Goal: Find specific page/section: Find specific page/section

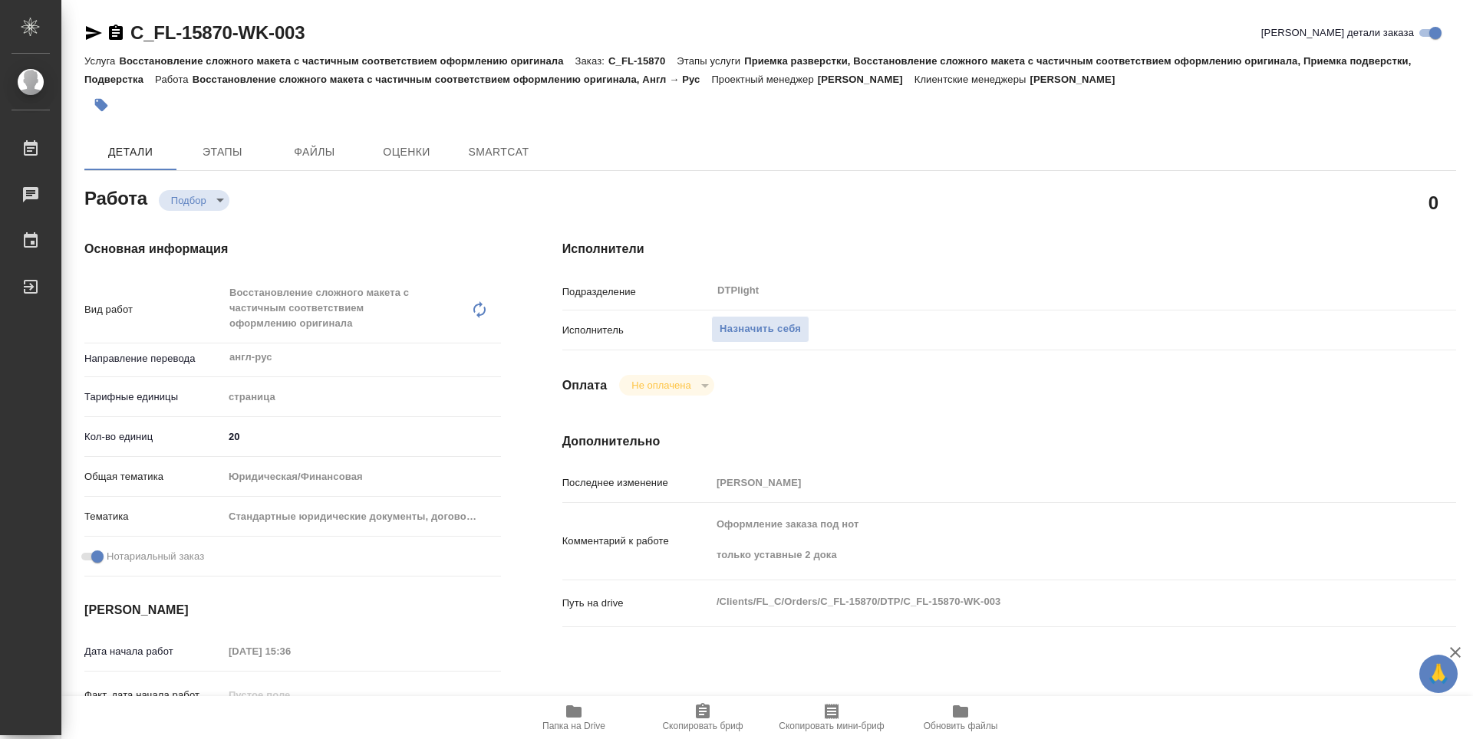
type textarea "x"
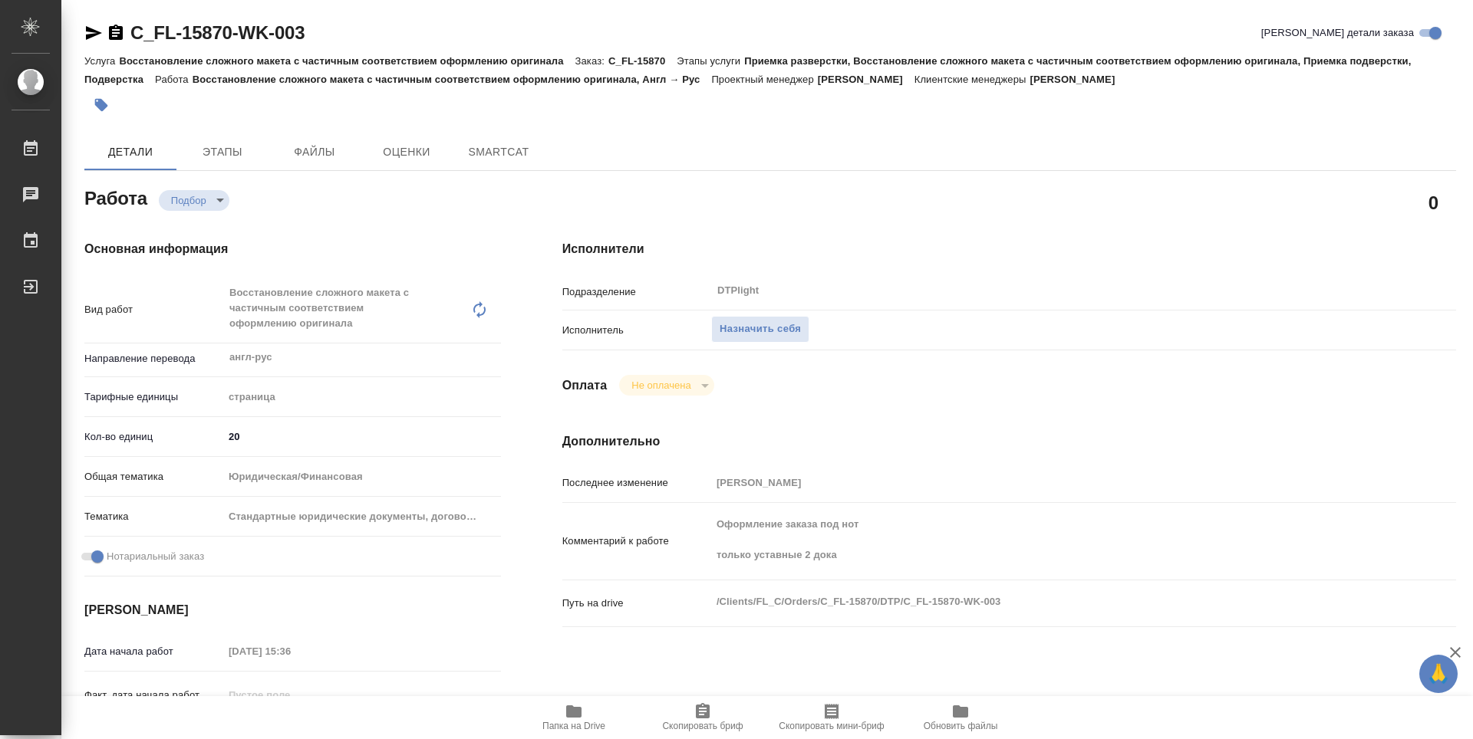
type textarea "x"
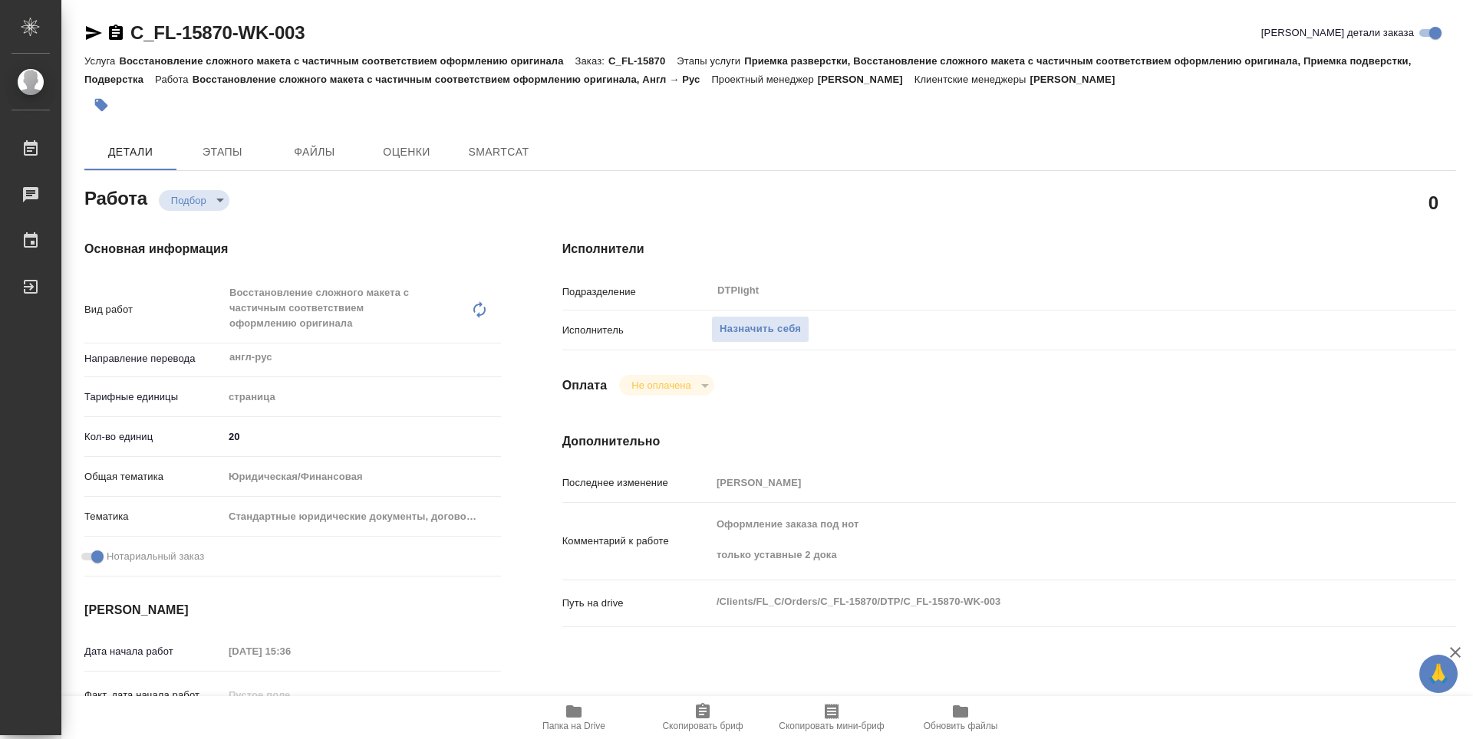
type textarea "x"
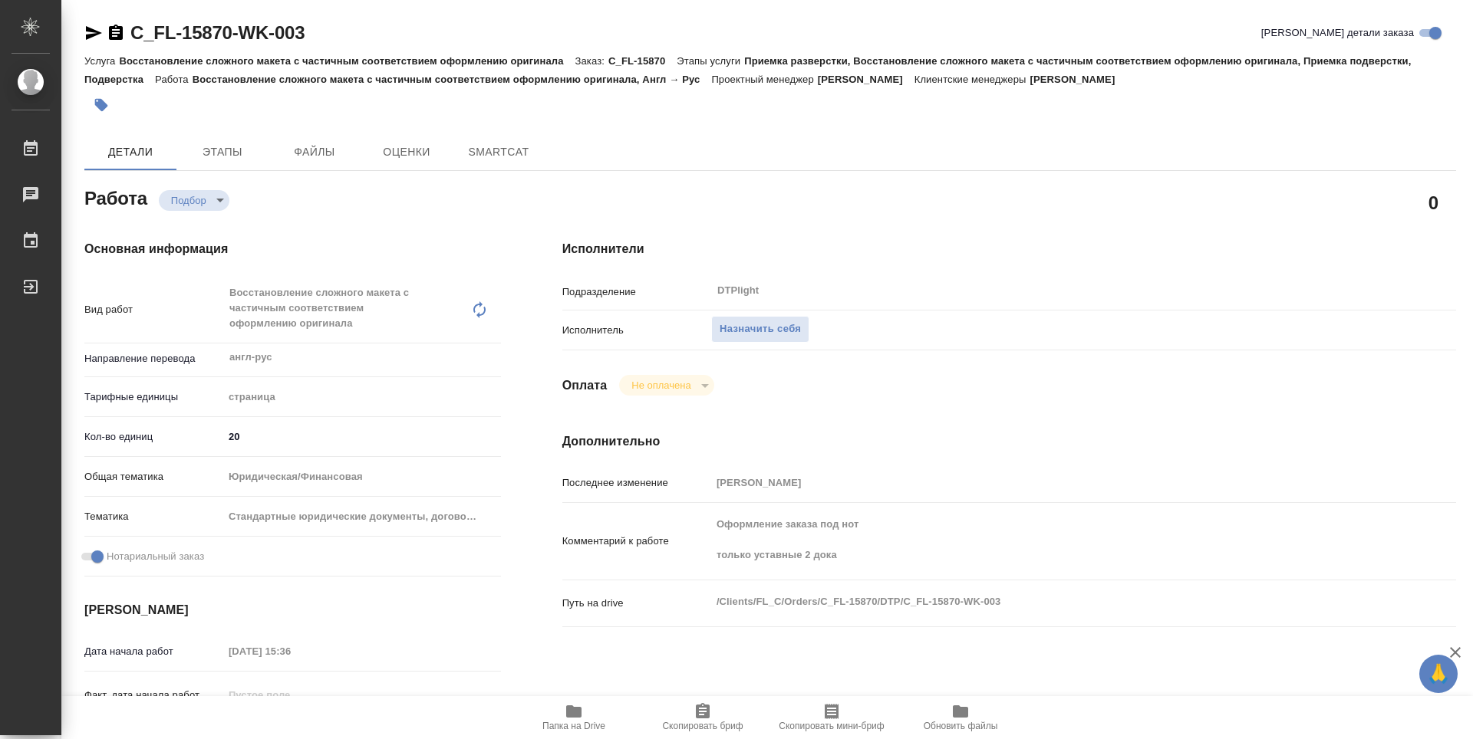
type textarea "x"
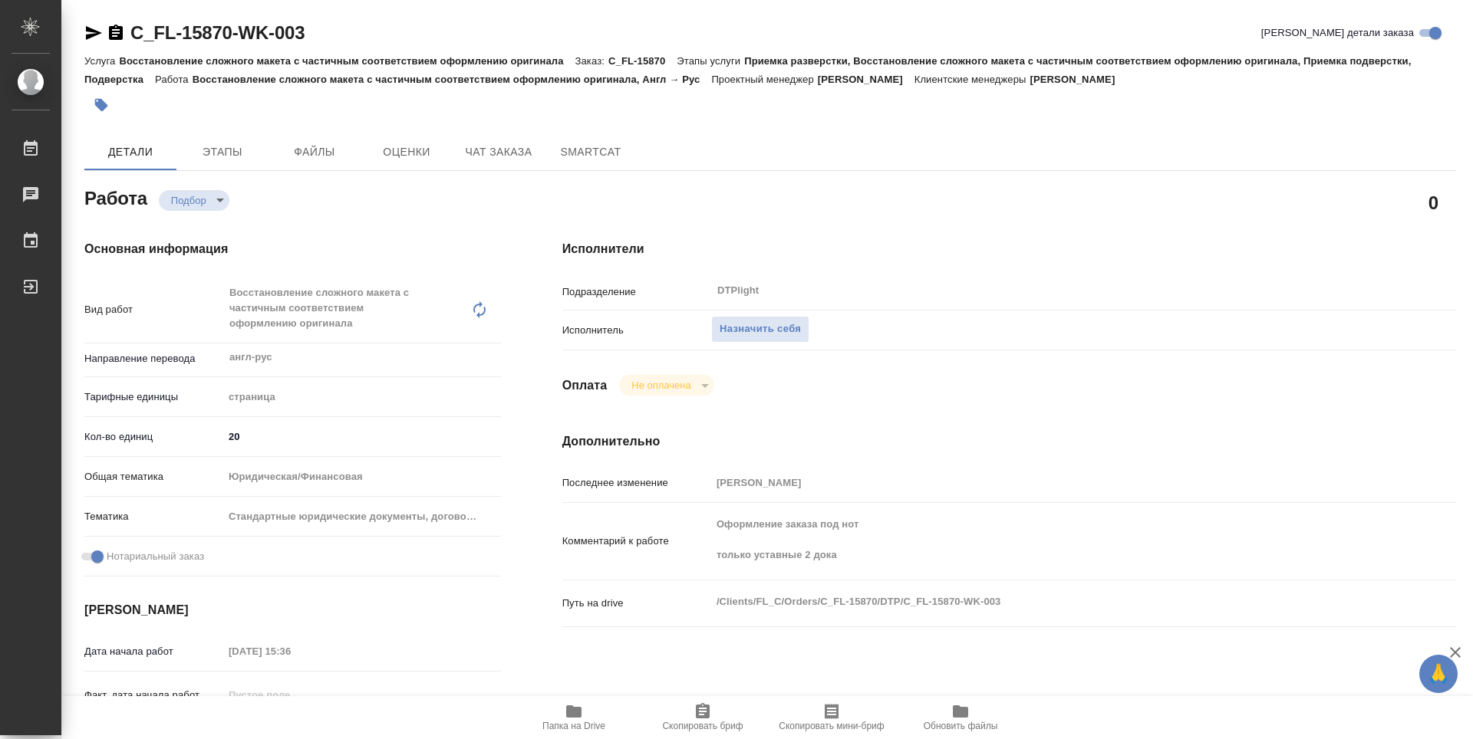
type textarea "x"
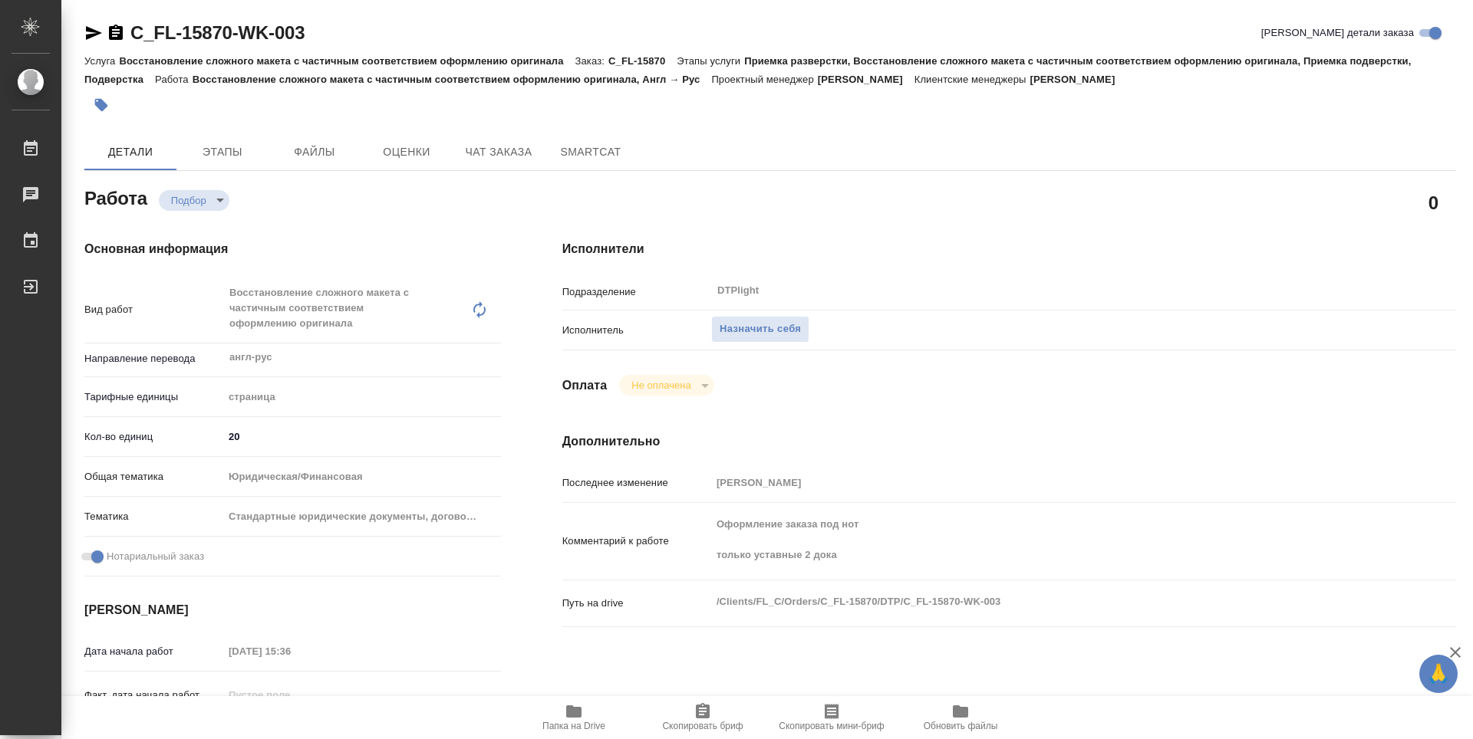
type textarea "x"
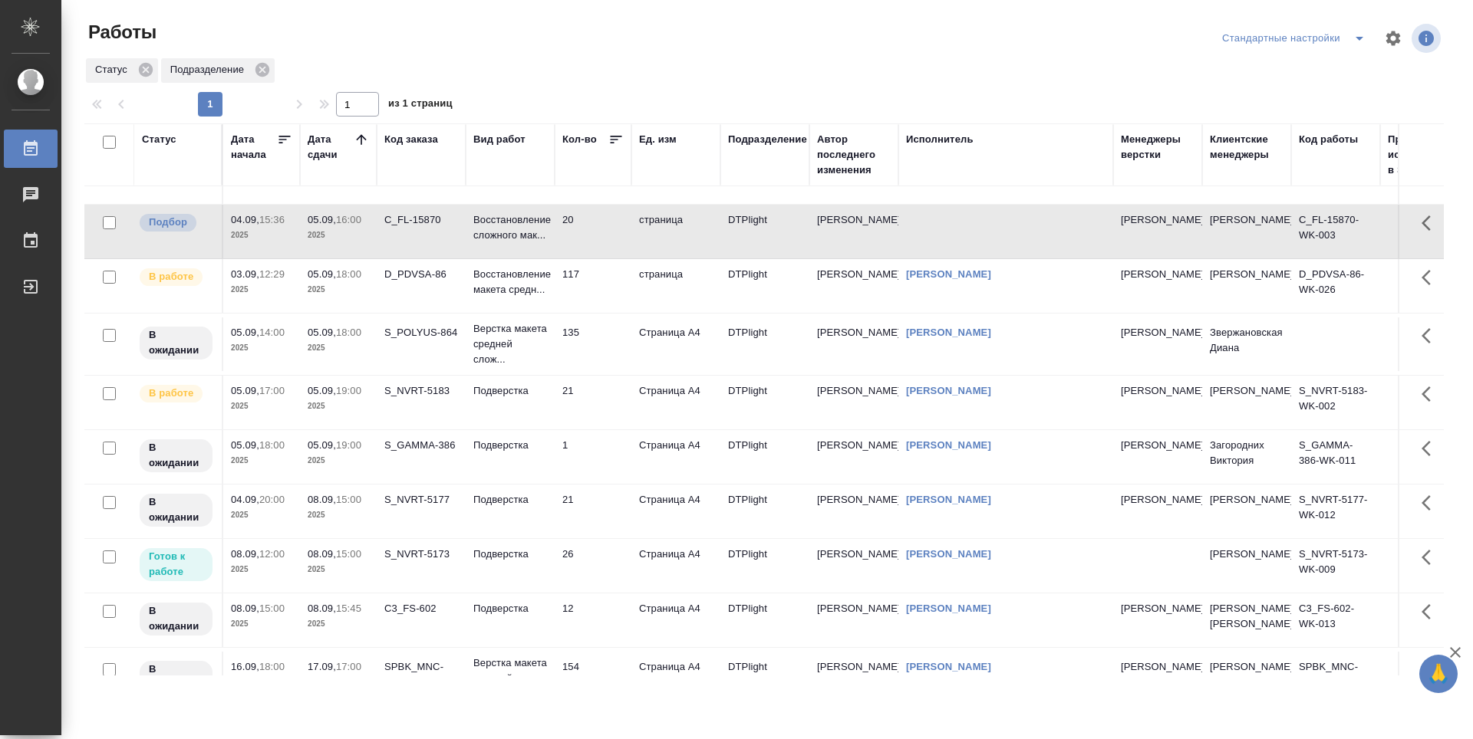
scroll to position [114, 0]
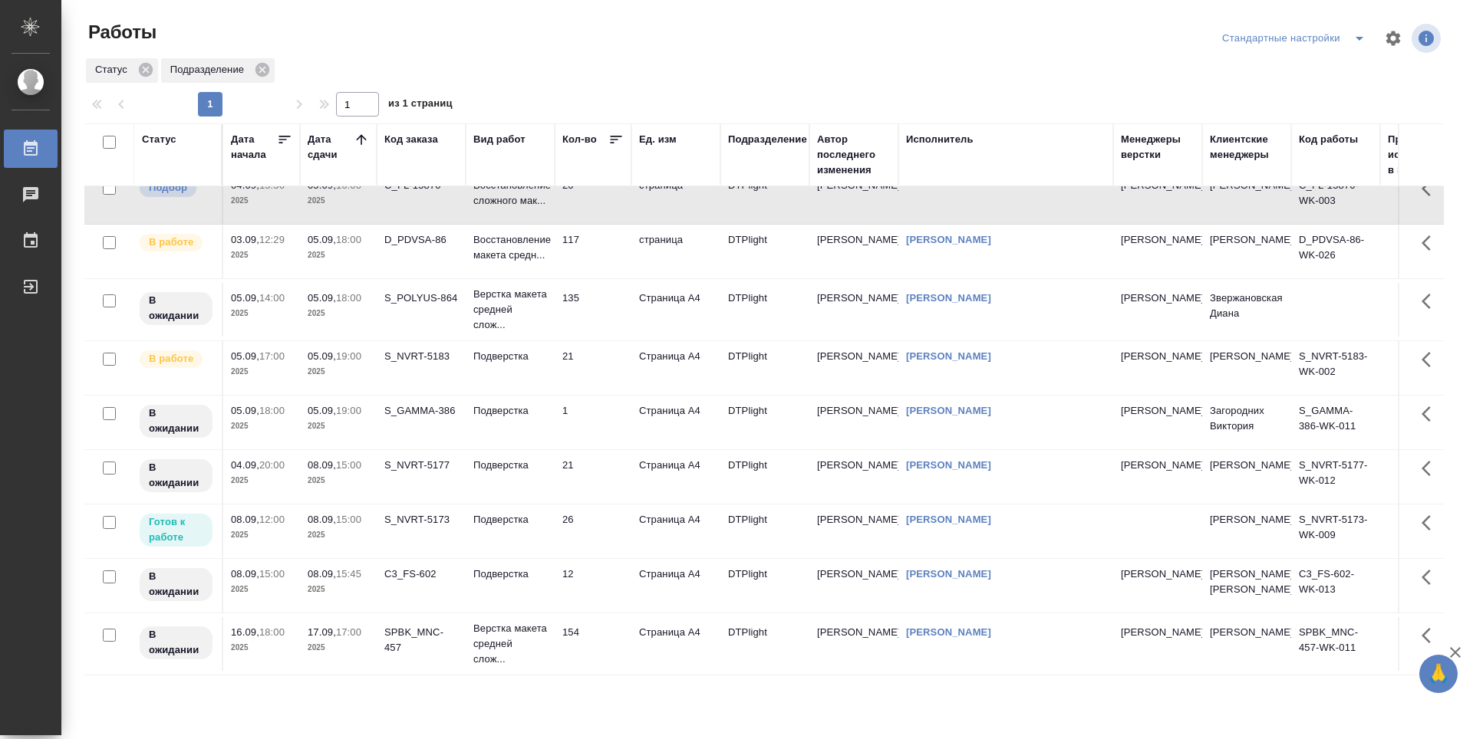
click at [439, 638] on div "SPBK_MNC-457" at bounding box center [421, 640] width 74 height 31
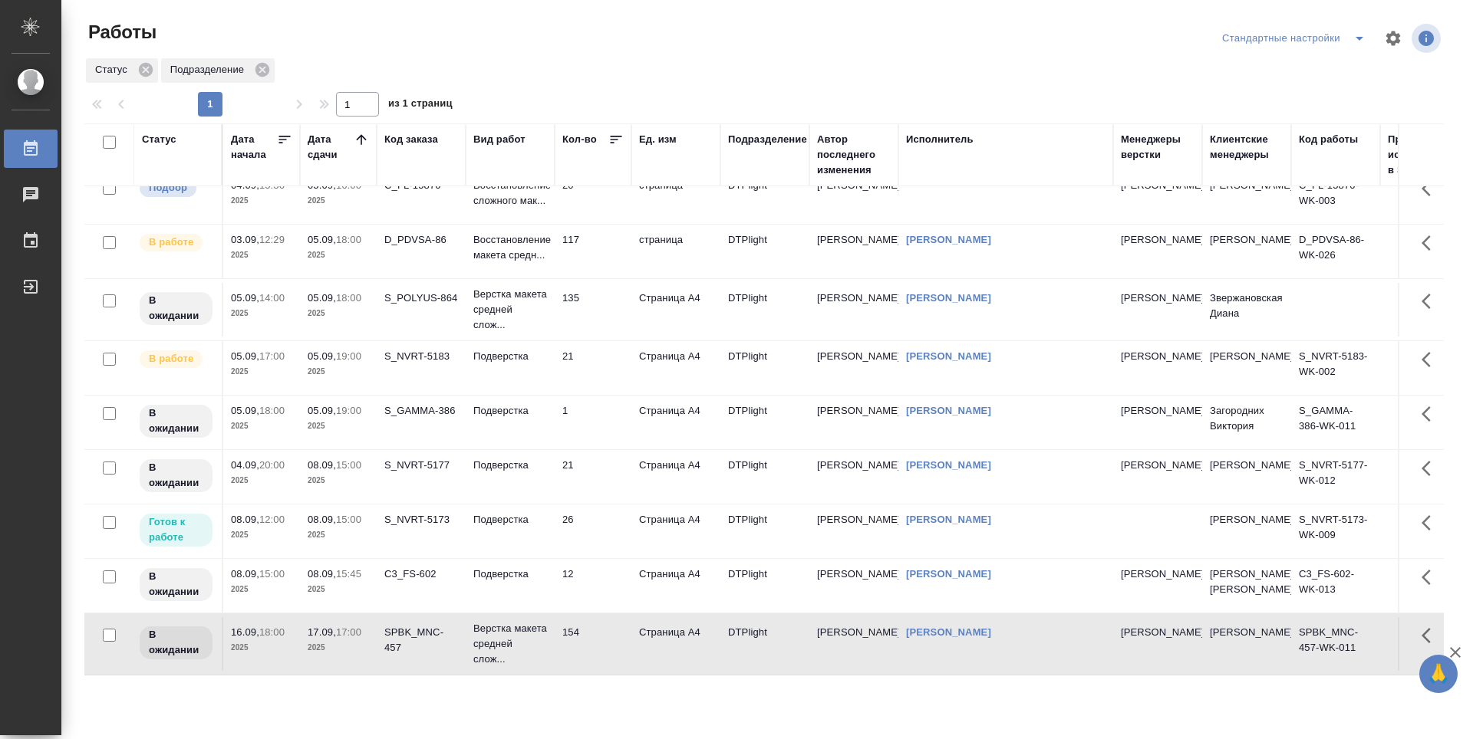
click at [584, 566] on td "12" at bounding box center [593, 586] width 77 height 54
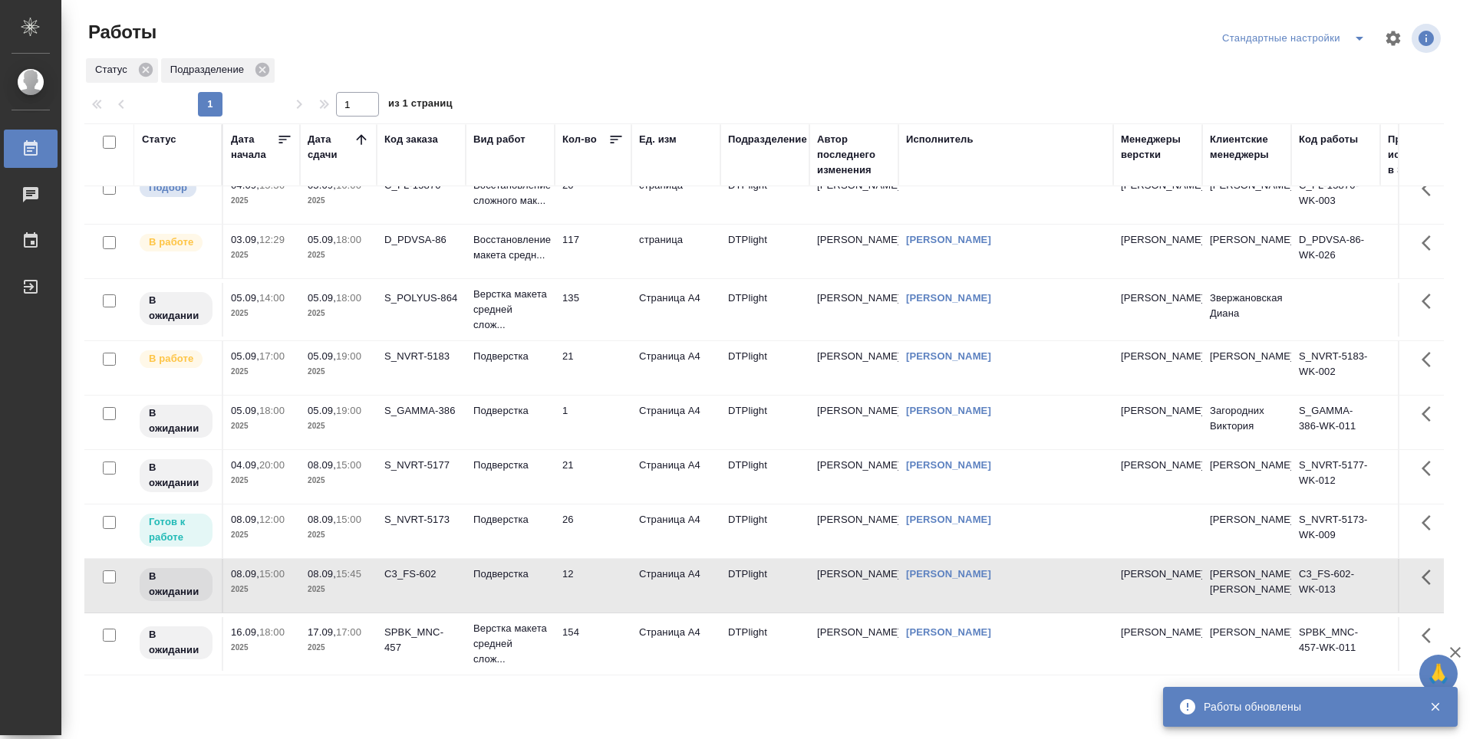
click at [592, 396] on td "1" at bounding box center [593, 423] width 77 height 54
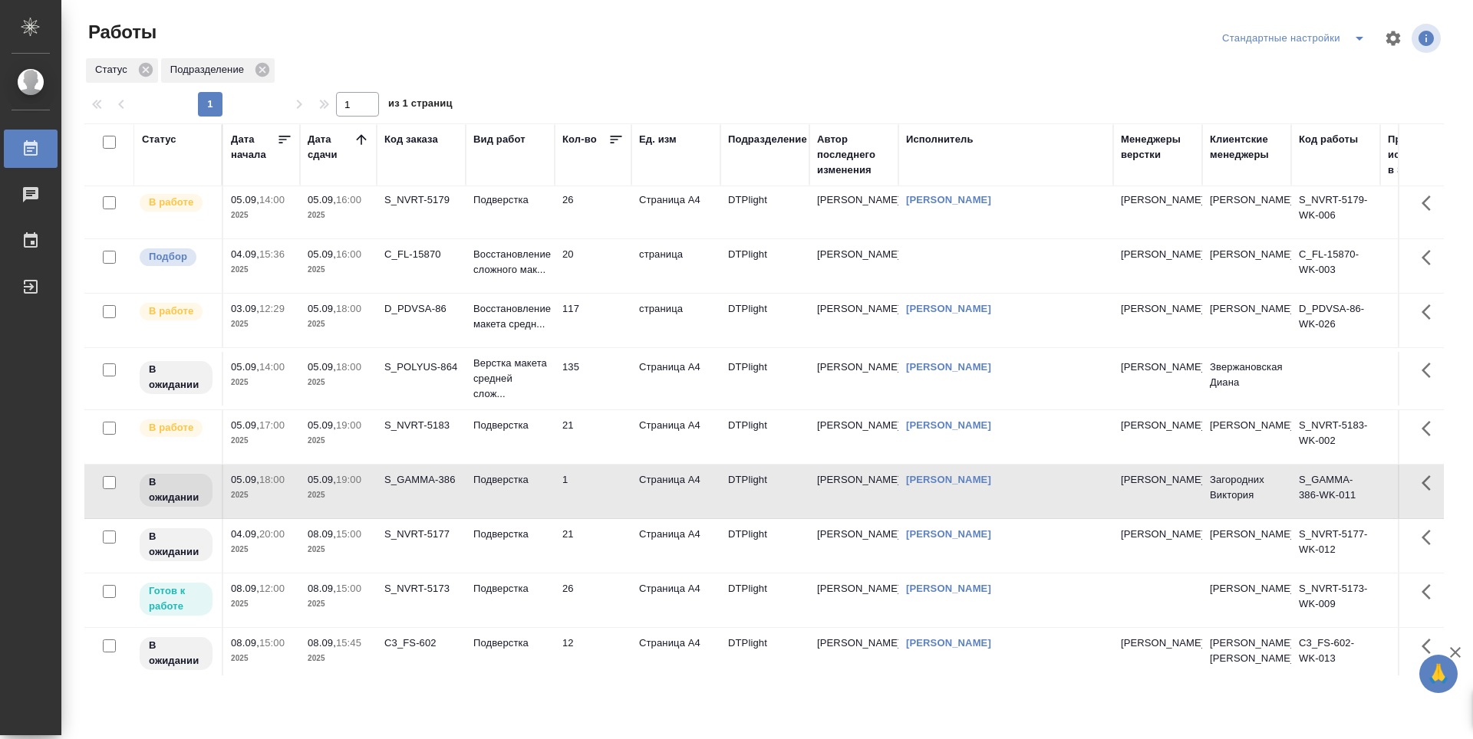
scroll to position [0, 0]
click at [610, 275] on td "20" at bounding box center [593, 269] width 77 height 54
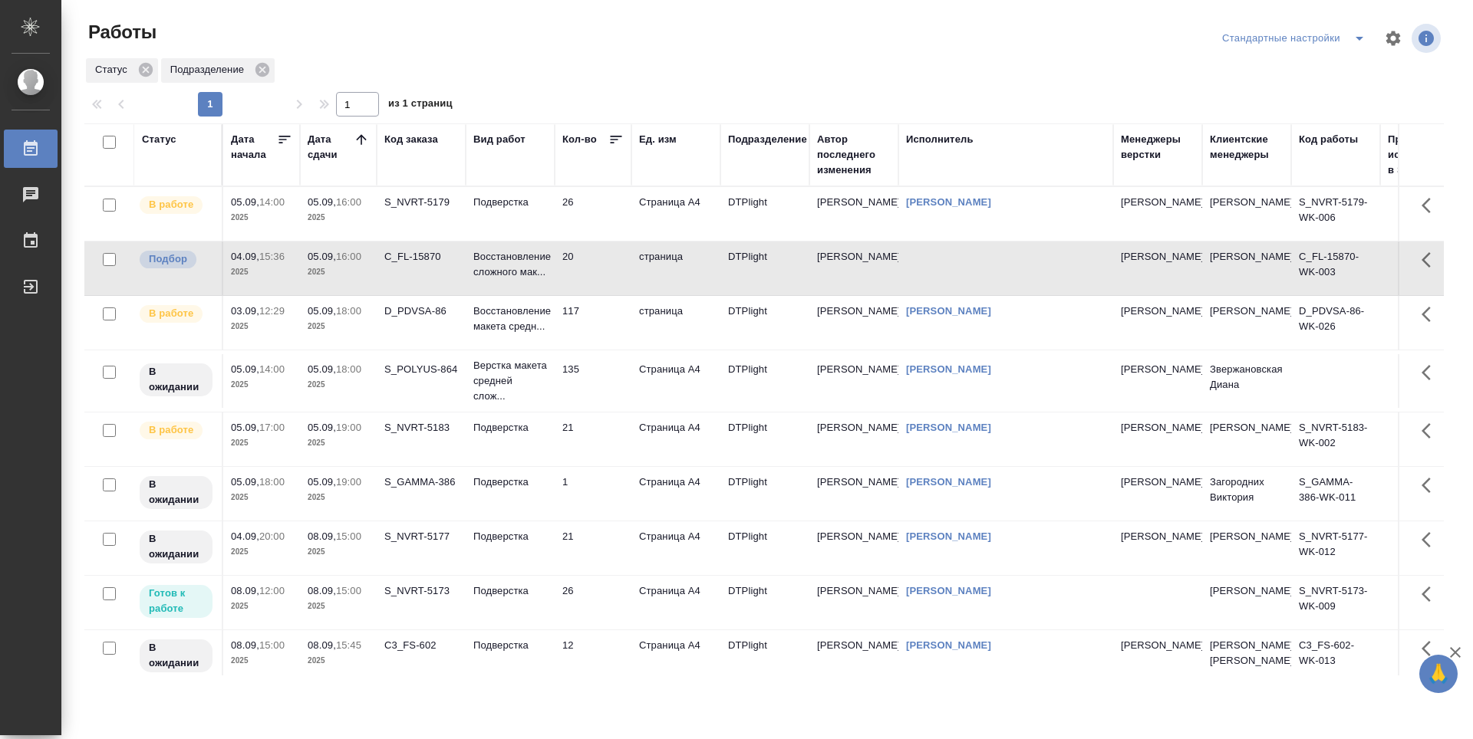
click at [591, 227] on td "26" at bounding box center [593, 214] width 77 height 54
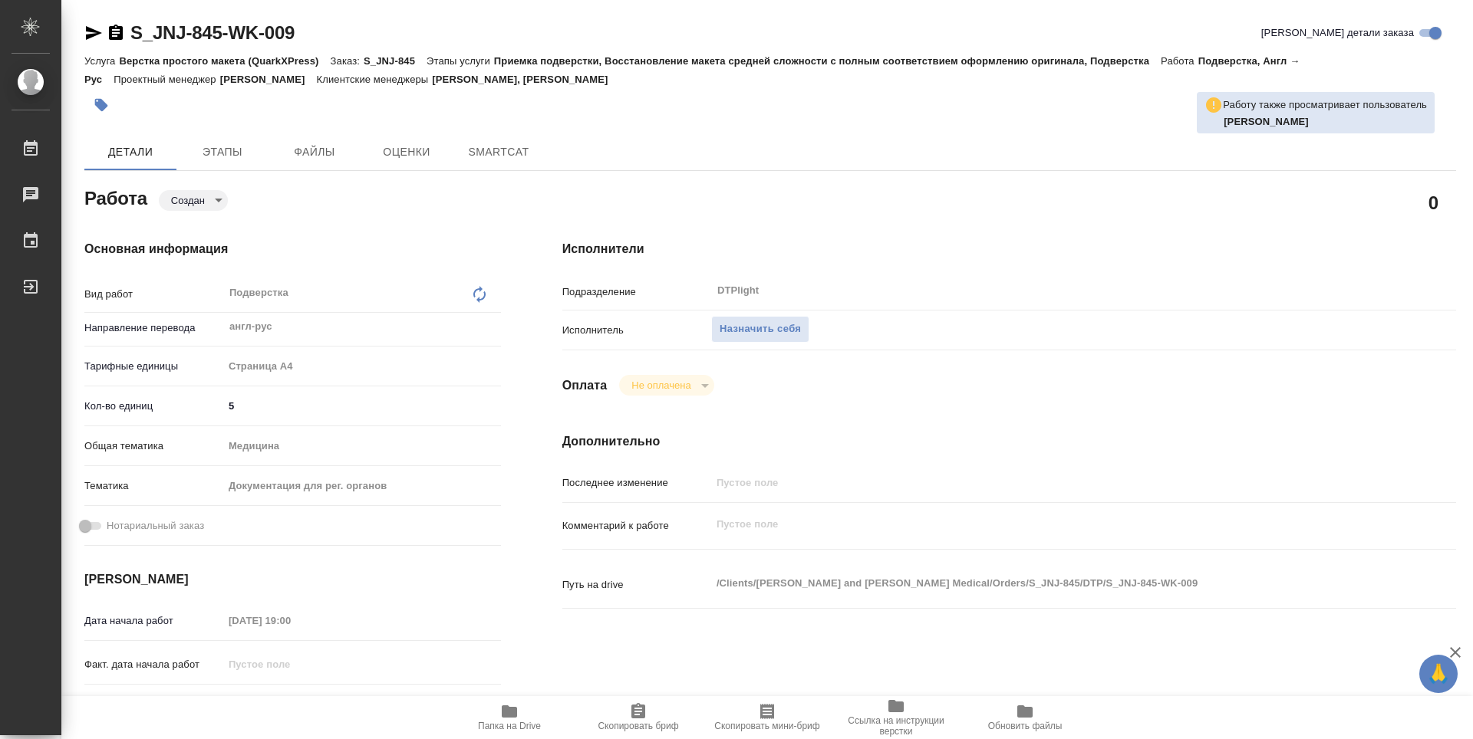
type textarea "x"
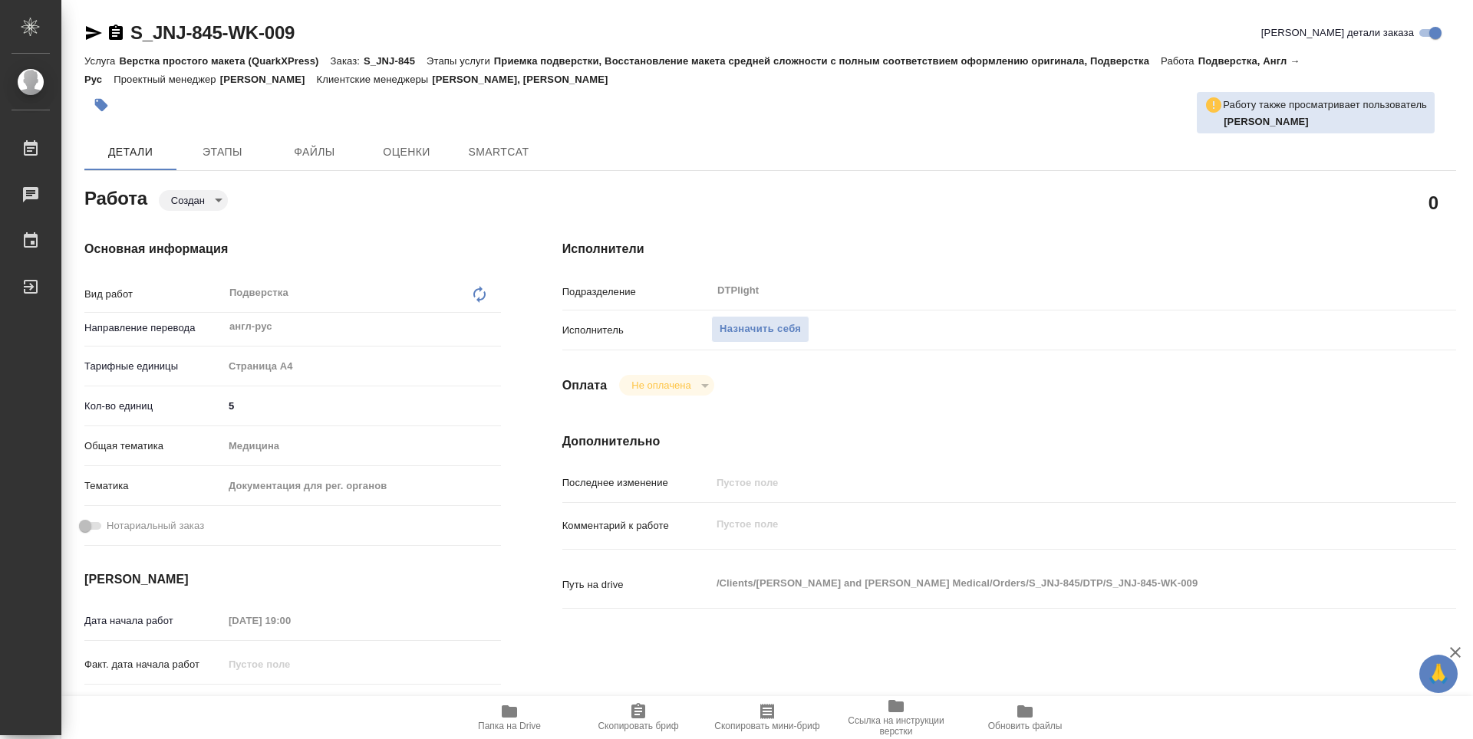
type textarea "x"
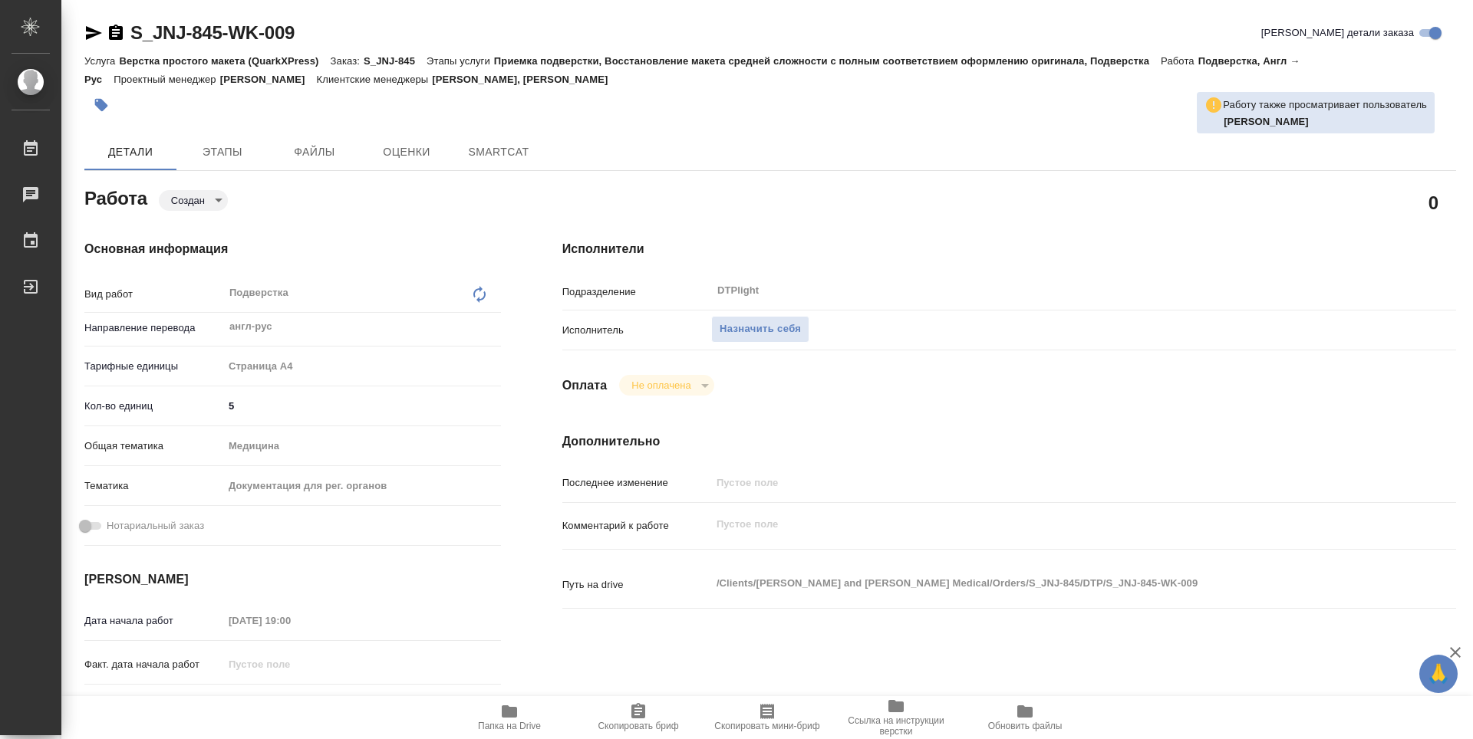
type textarea "x"
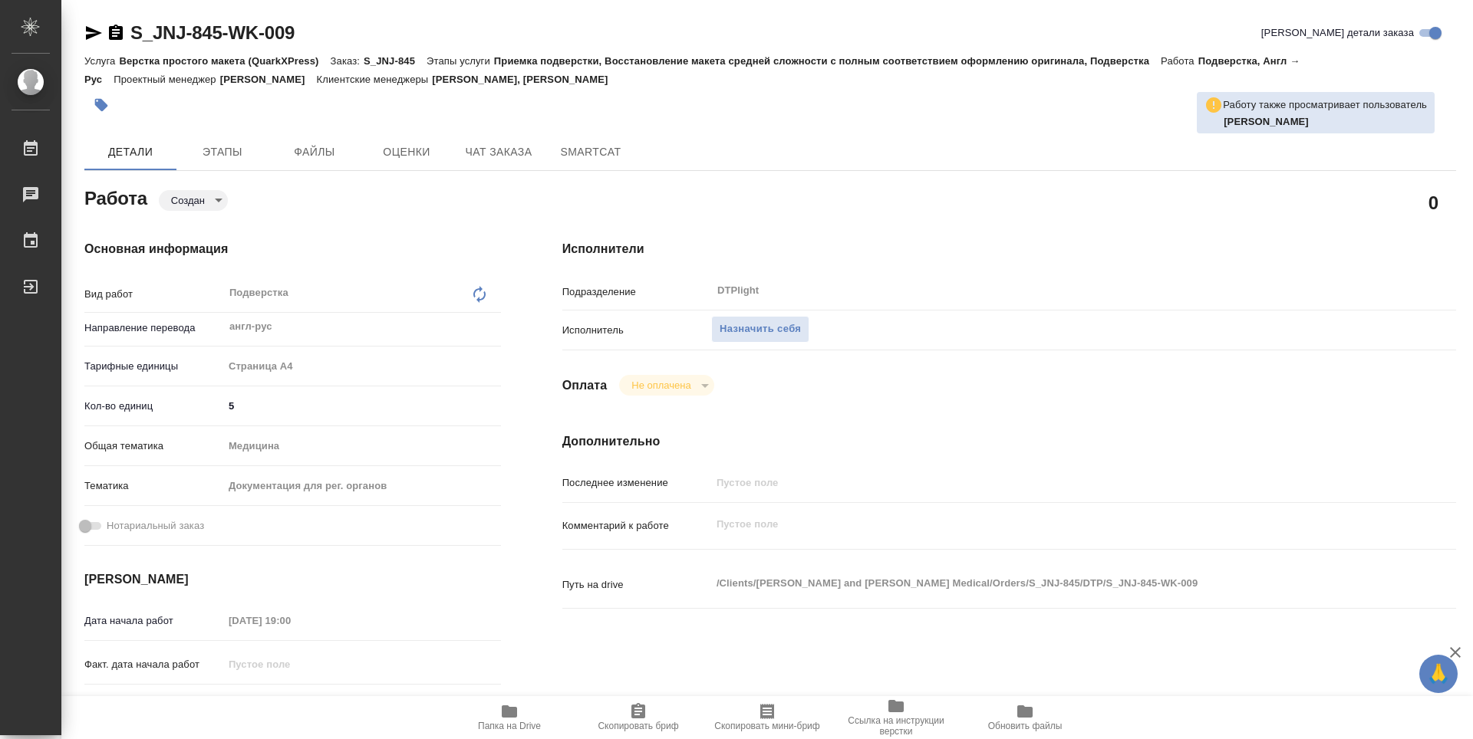
click at [516, 700] on button "Папка на Drive" at bounding box center [509, 717] width 129 height 43
type textarea "x"
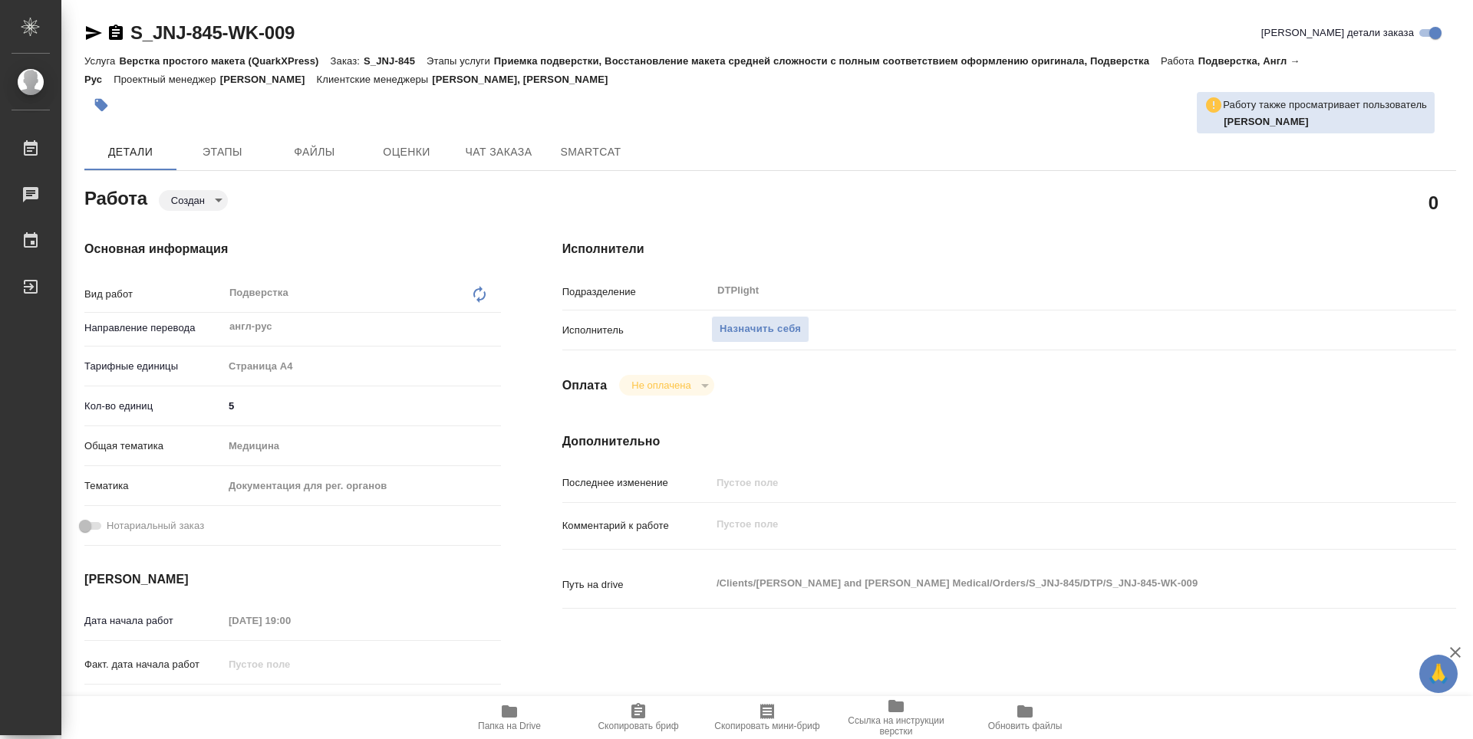
type textarea "x"
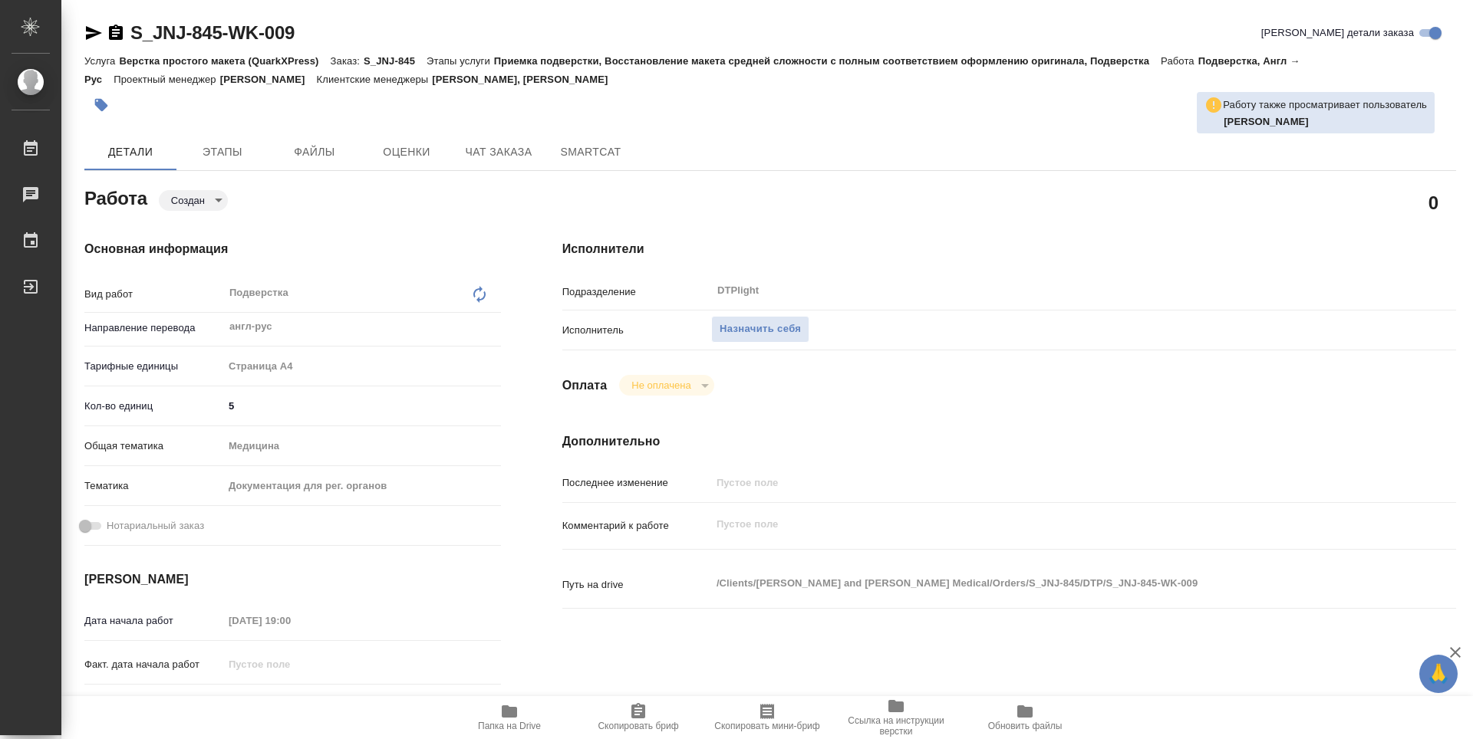
type textarea "x"
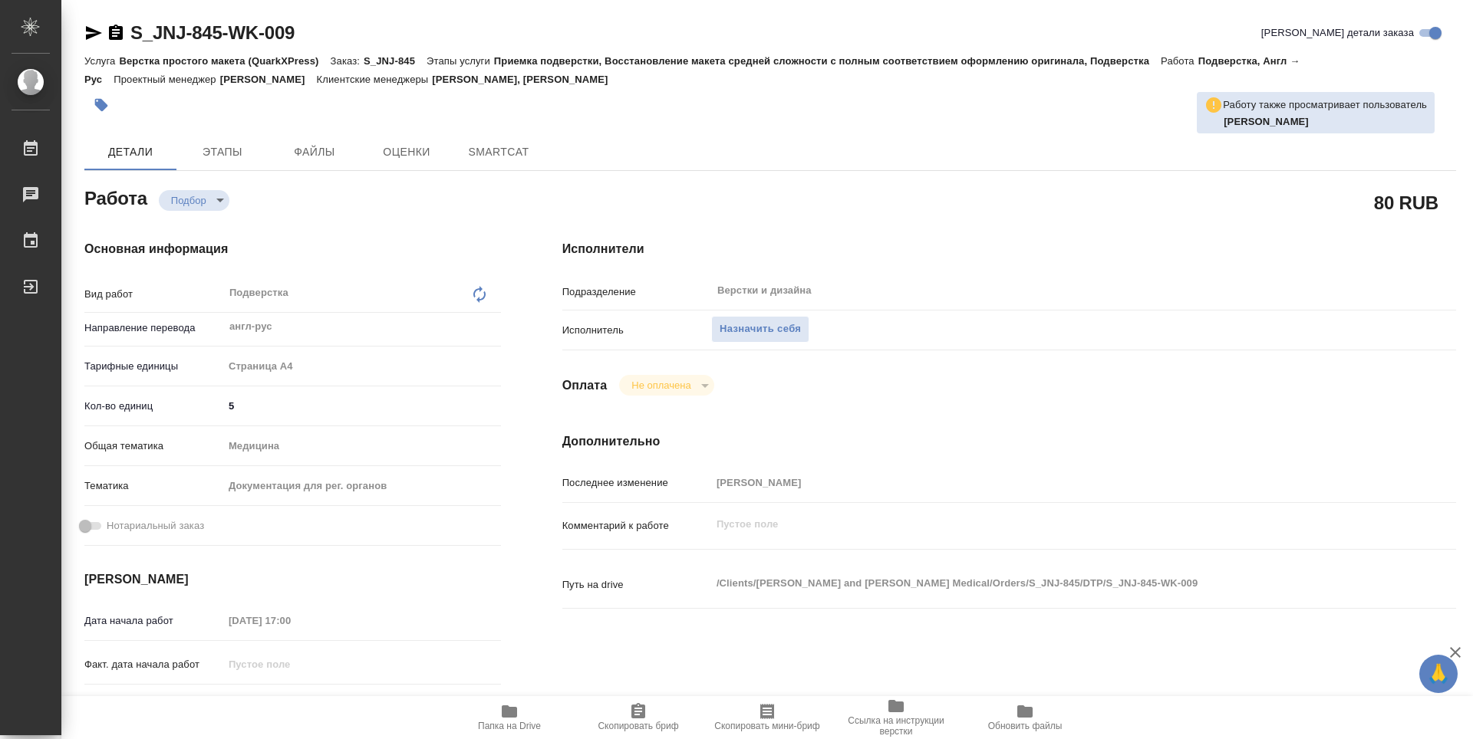
type textarea "x"
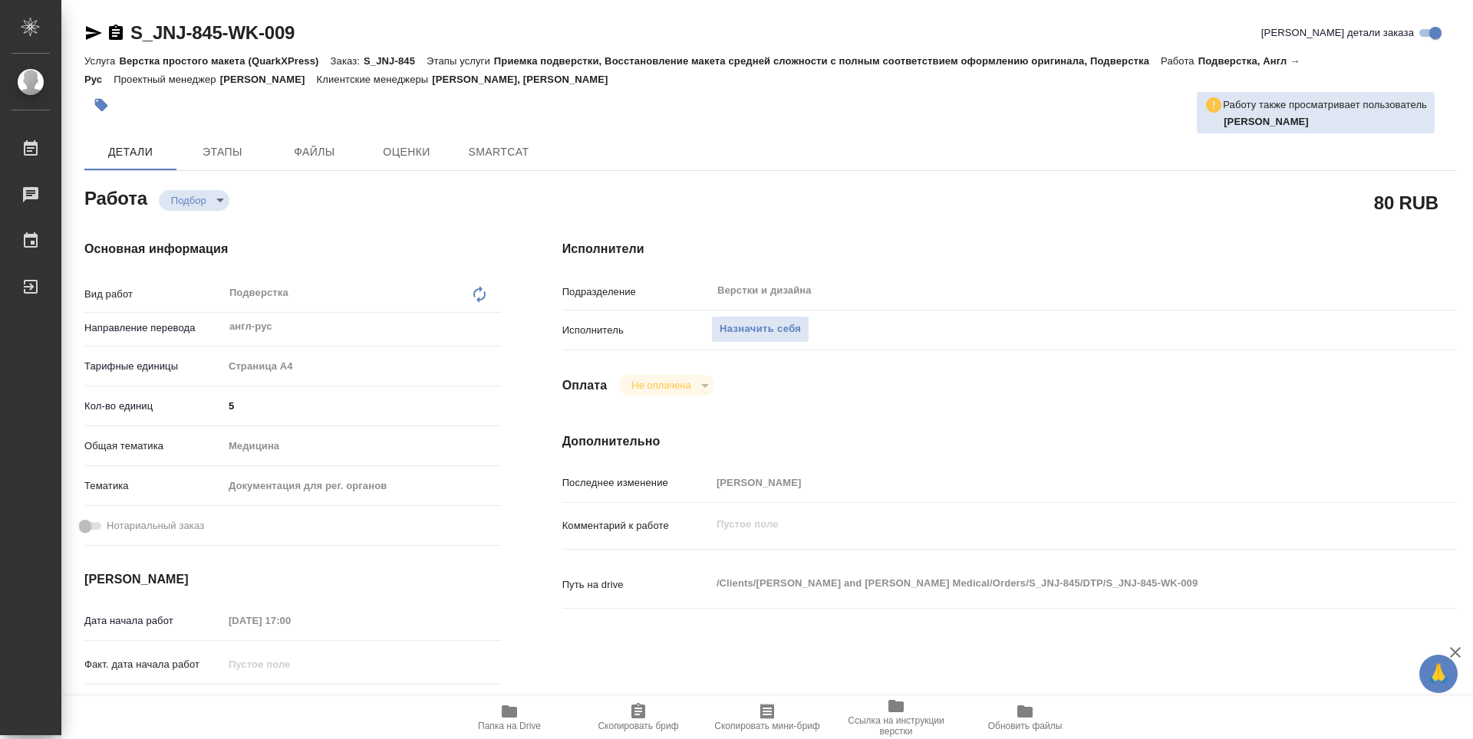
type textarea "x"
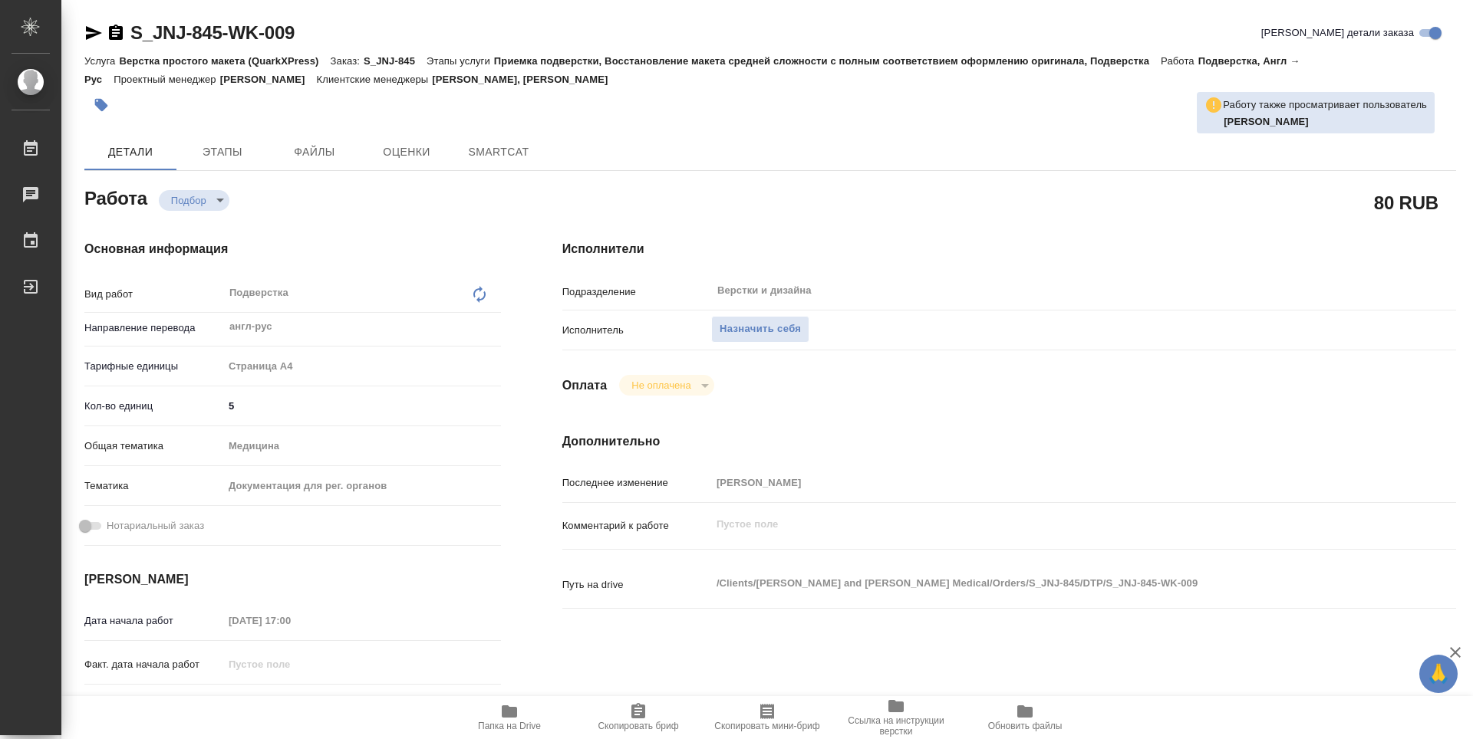
type textarea "x"
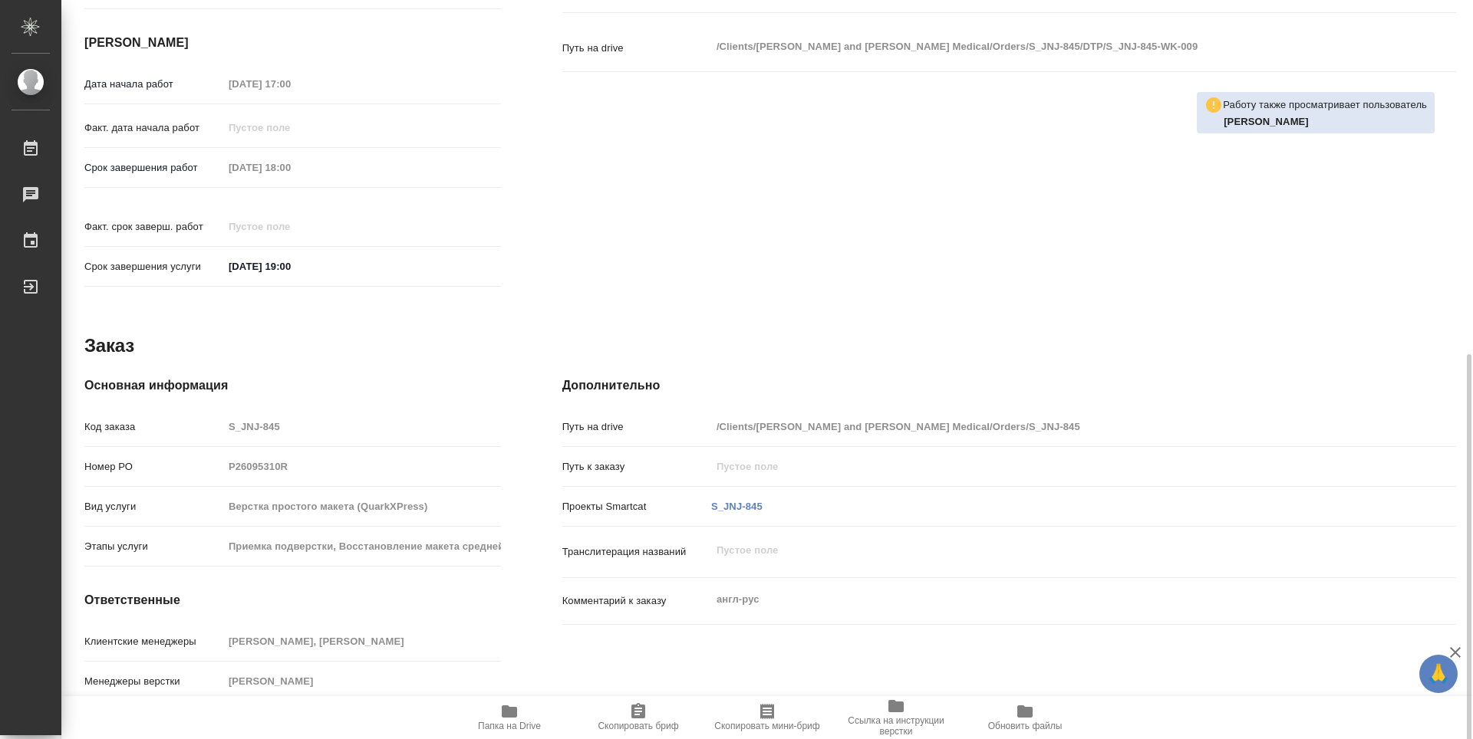
scroll to position [569, 0]
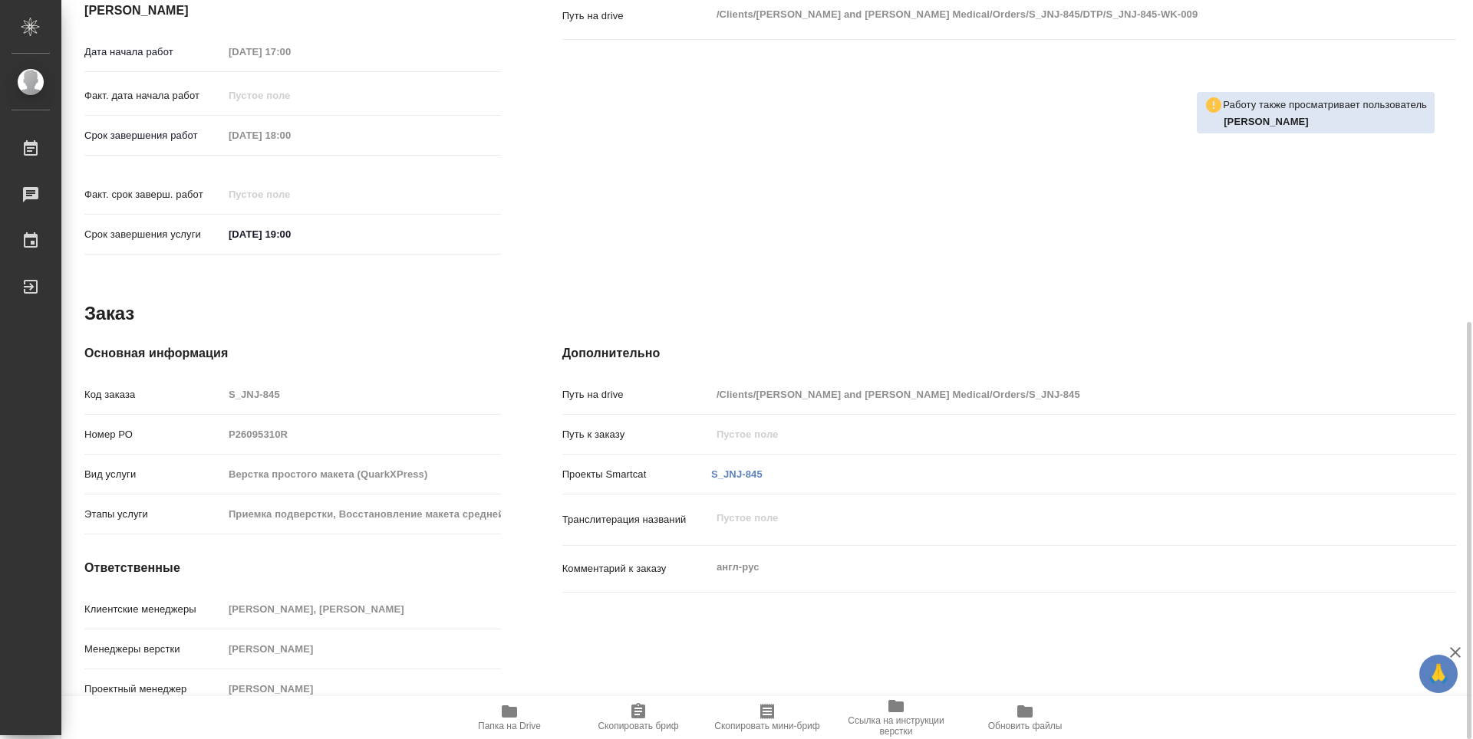
type textarea "x"
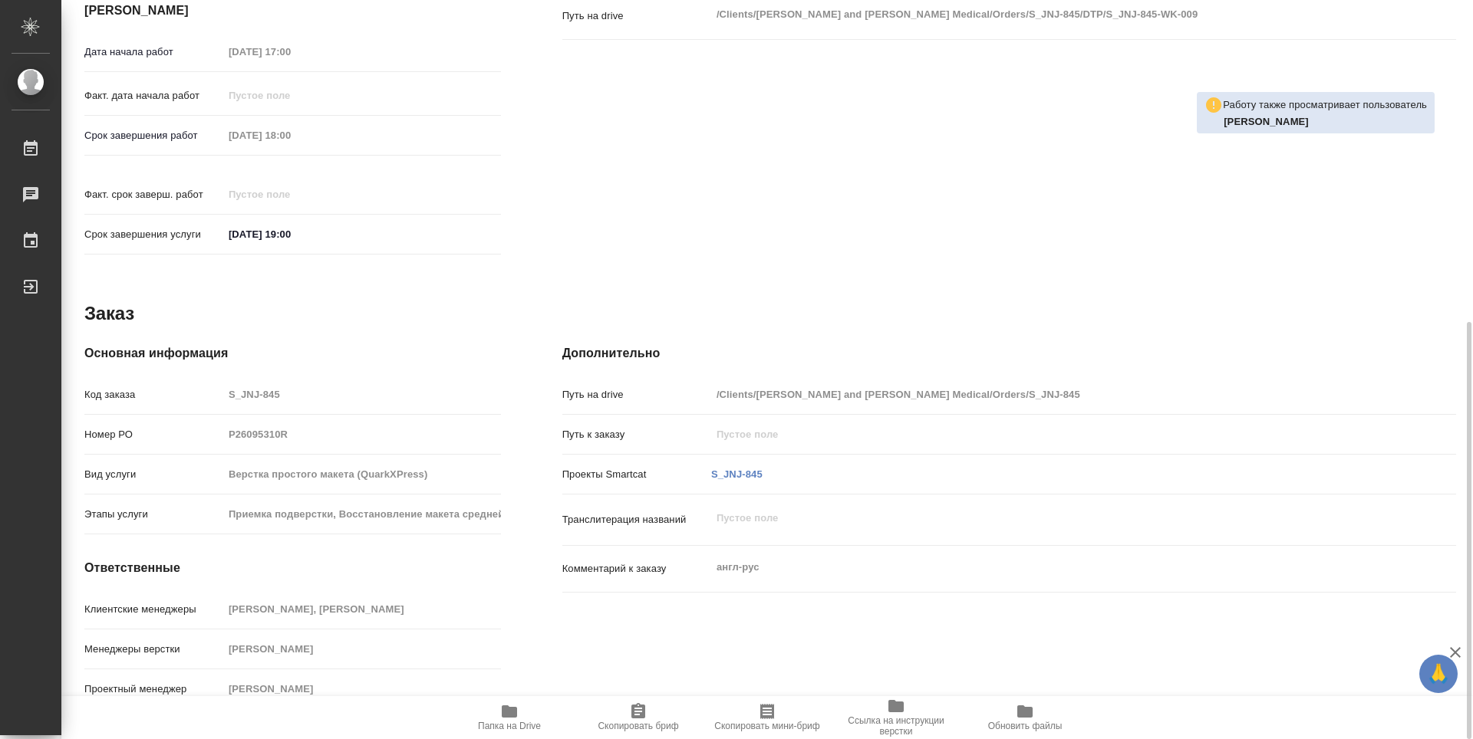
type textarea "x"
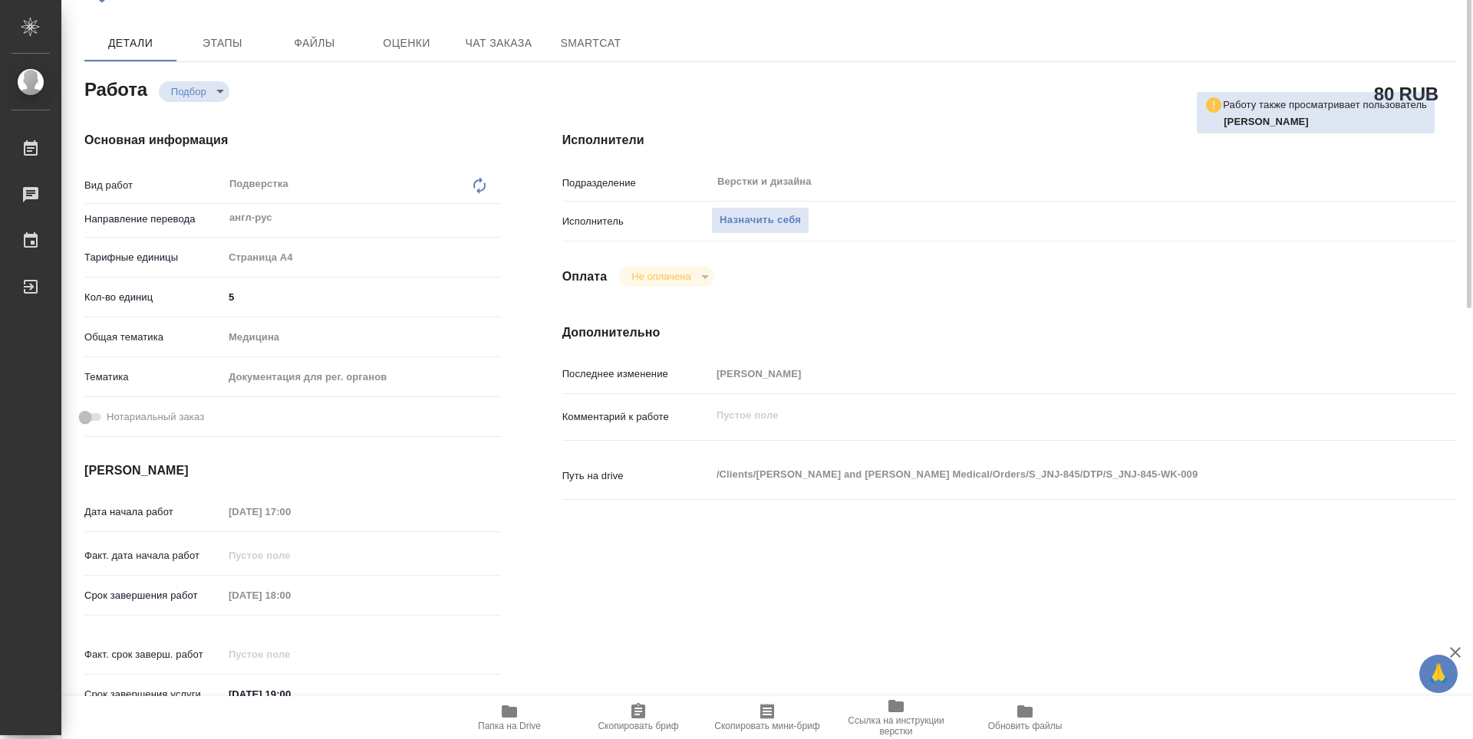
scroll to position [0, 0]
